Goal: Check status

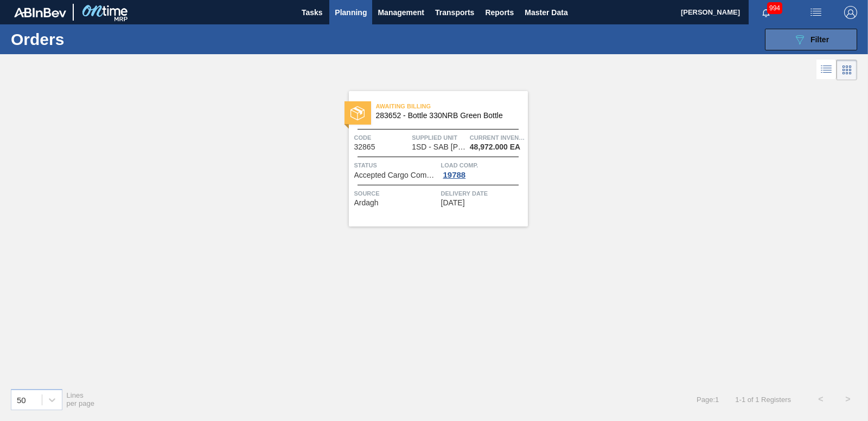
click at [793, 42] on icon "089F7B8B-B2A5-4AFE-B5C0-19BA573D28AC" at bounding box center [799, 39] width 13 height 13
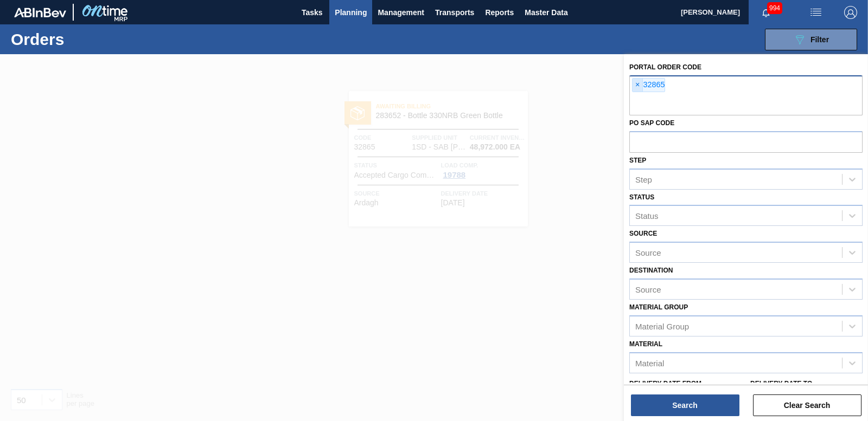
click at [635, 85] on span "×" at bounding box center [637, 85] width 10 height 13
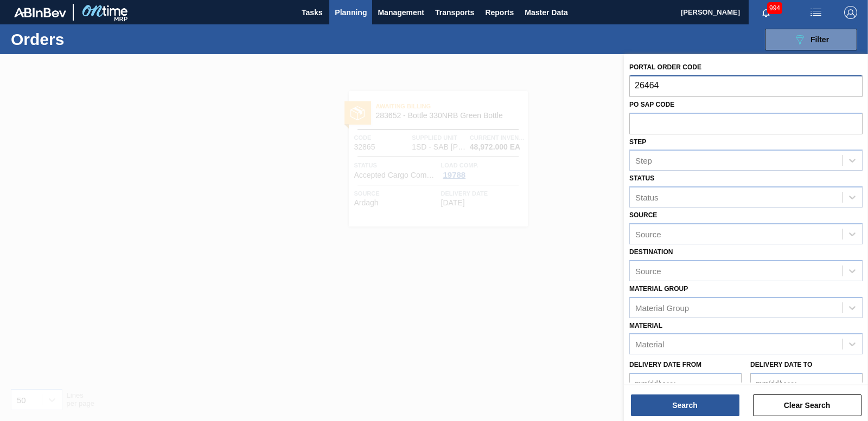
type input "264648"
drag, startPoint x: 672, startPoint y: 86, endPoint x: 480, endPoint y: 80, distance: 192.1
click at [624, 81] on div "Portal Order Code 264648 PO SAP Code Step Step Status Status Source Source Dest…" at bounding box center [746, 264] width 244 height 421
click at [342, 11] on span "Planning" at bounding box center [351, 12] width 32 height 13
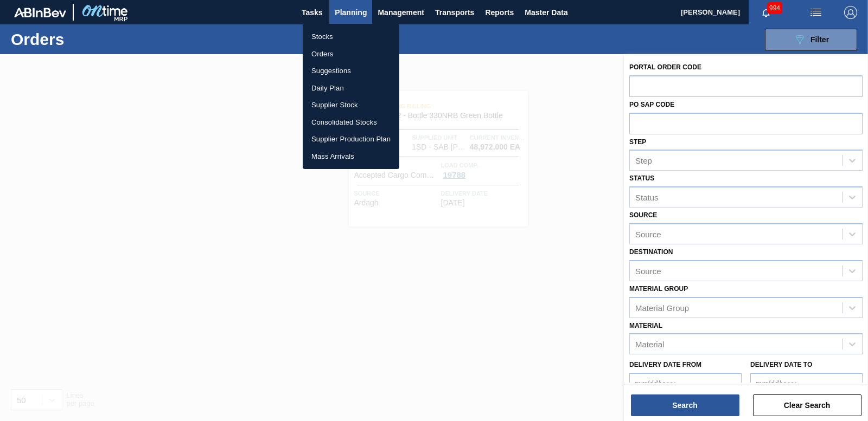
click at [328, 55] on li "Orders" at bounding box center [351, 54] width 97 height 17
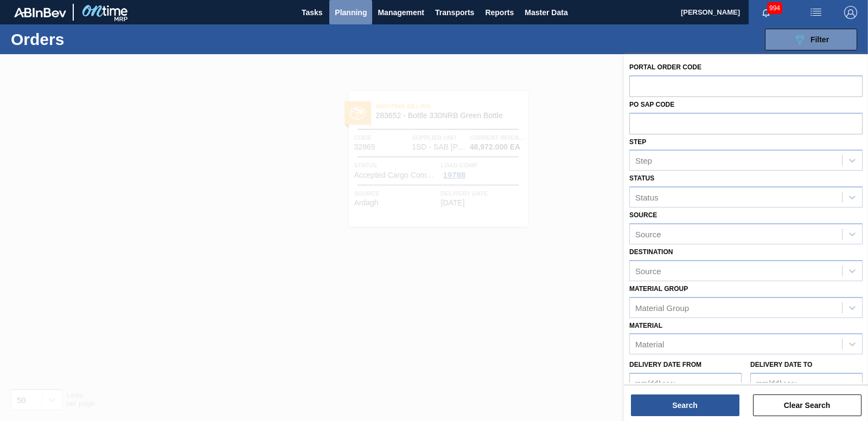
click at [353, 10] on span "Planning" at bounding box center [351, 12] width 32 height 13
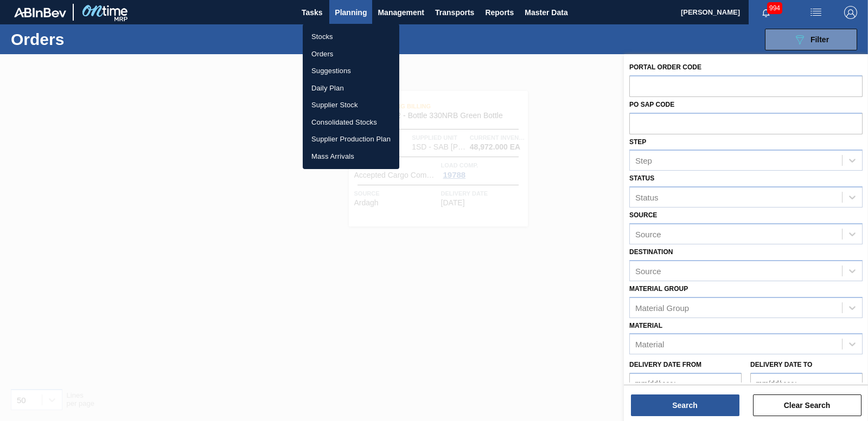
click at [317, 40] on li "Stocks" at bounding box center [351, 36] width 97 height 17
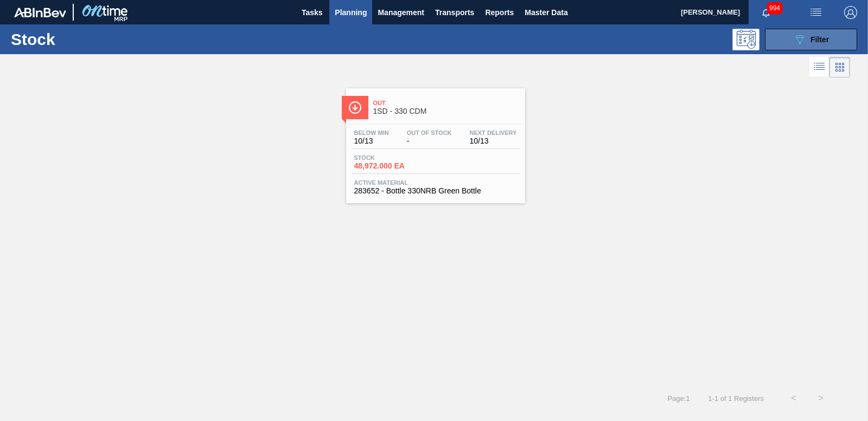
click at [792, 47] on button "089F7B8B-B2A5-4AFE-B5C0-19BA573D28AC Filter" at bounding box center [811, 40] width 92 height 22
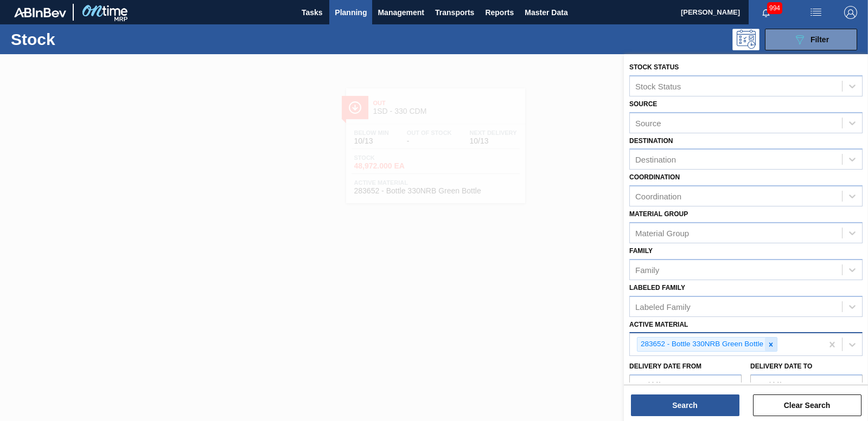
click at [771, 342] on icon at bounding box center [771, 345] width 8 height 8
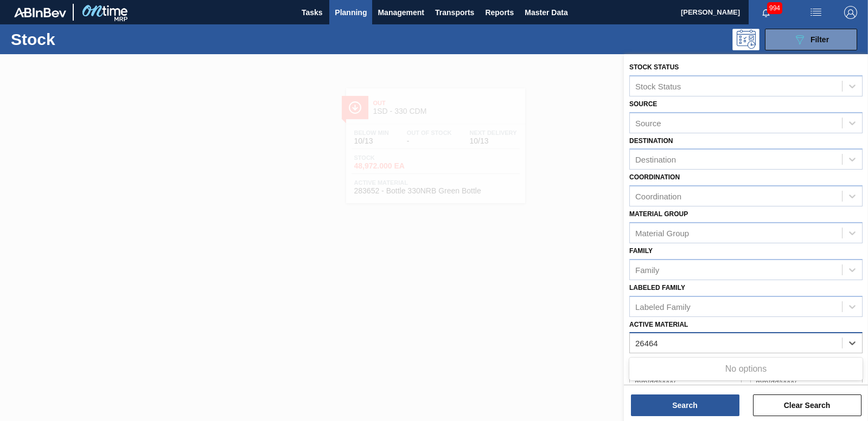
type Material "264648"
drag, startPoint x: 680, startPoint y: 348, endPoint x: 408, endPoint y: 344, distance: 271.2
click at [624, 345] on div "Stock Status Stock Status Source Source Destination Destination Coordination Co…" at bounding box center [746, 264] width 244 height 421
click at [643, 340] on div "Active Material" at bounding box center [661, 343] width 53 height 9
type Material "264648"
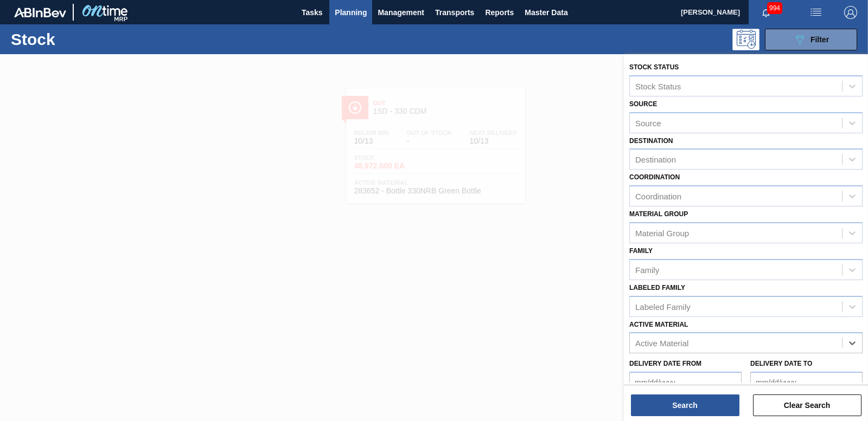
drag, startPoint x: 668, startPoint y: 344, endPoint x: 453, endPoint y: 344, distance: 214.2
click at [624, 345] on div "Stock Status Stock Status Source Source Destination Destination Coordination Co…" at bounding box center [746, 264] width 244 height 421
click at [339, 3] on button "Planning" at bounding box center [350, 12] width 43 height 24
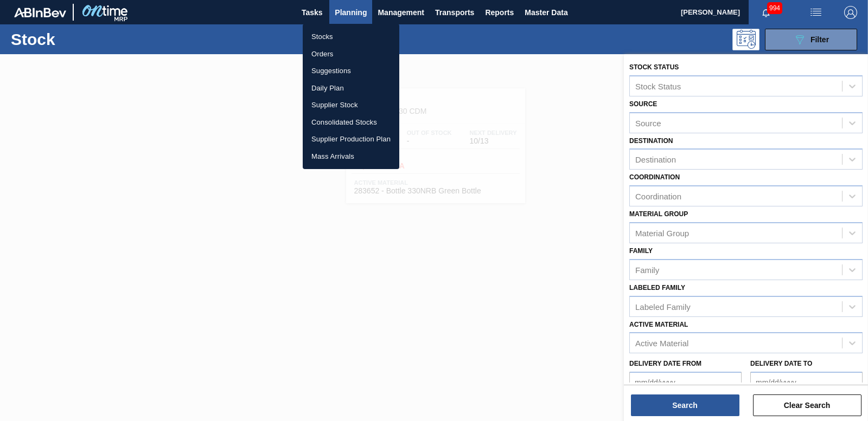
click at [320, 39] on li "Stocks" at bounding box center [351, 36] width 97 height 17
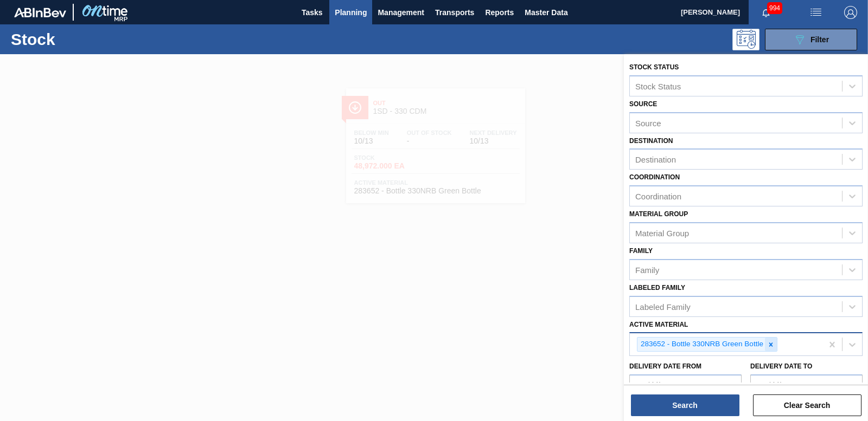
drag, startPoint x: 771, startPoint y: 345, endPoint x: 757, endPoint y: 345, distance: 14.6
click at [771, 345] on icon at bounding box center [771, 345] width 4 height 4
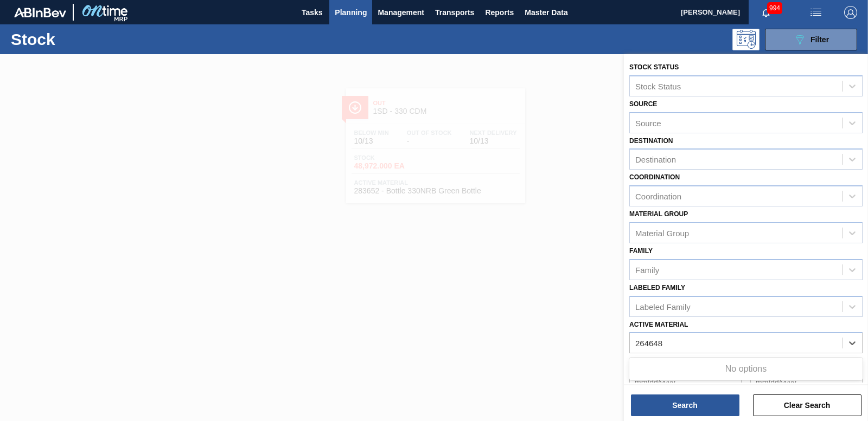
type Material "264648"
